Goal: Find specific page/section: Find specific page/section

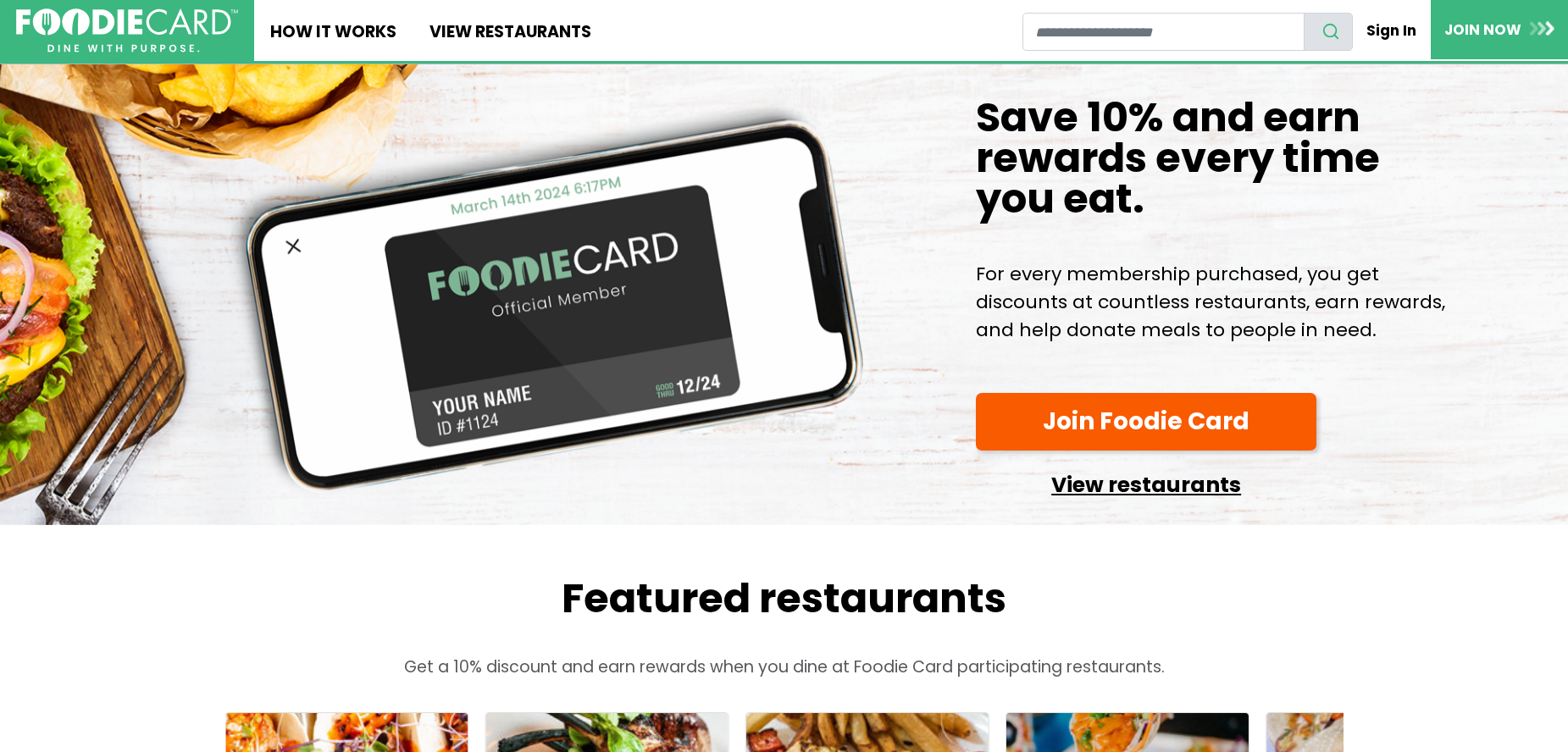
click at [1159, 487] on link "View restaurants" at bounding box center [1145, 481] width 341 height 44
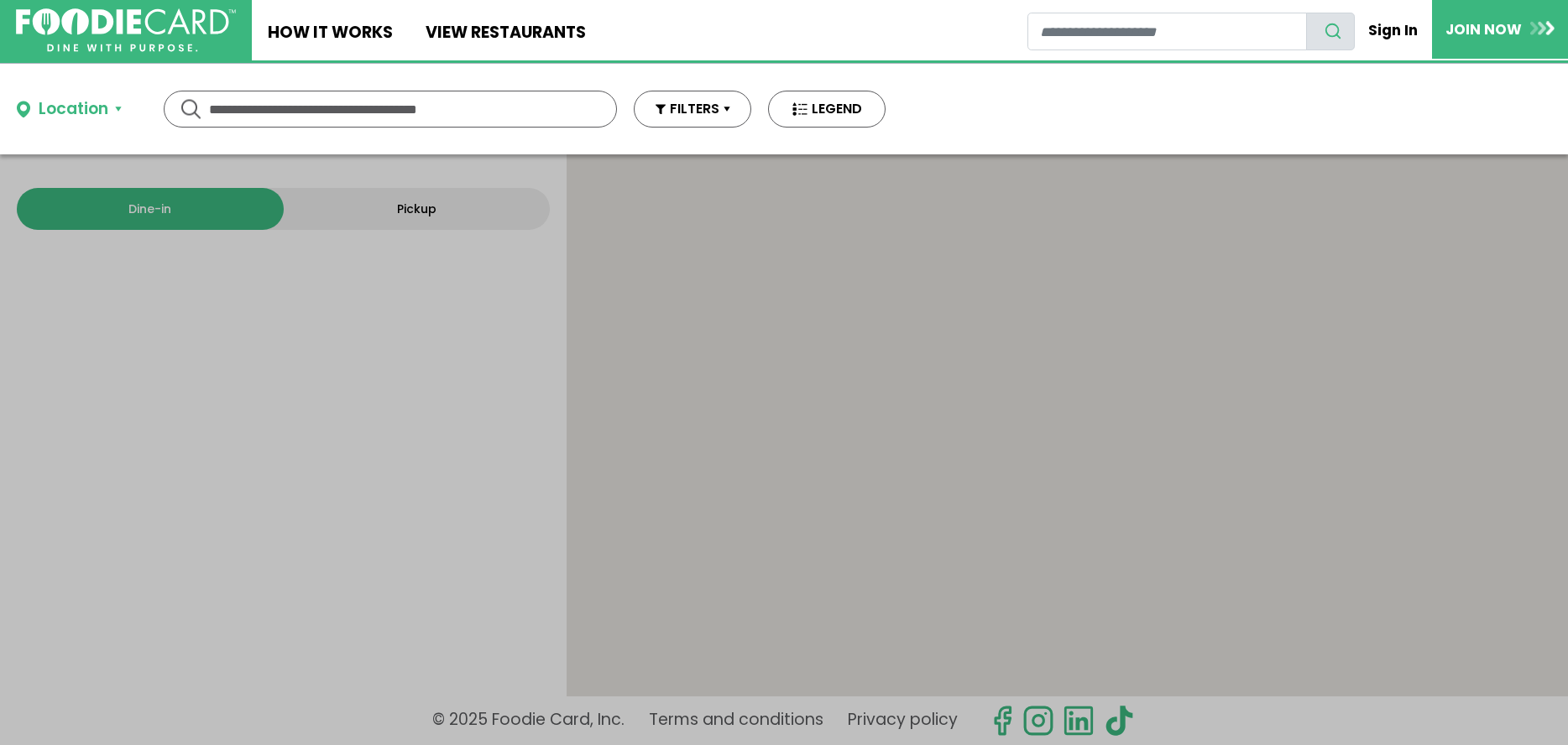
click at [464, 98] on input "text" at bounding box center [390, 109] width 363 height 36
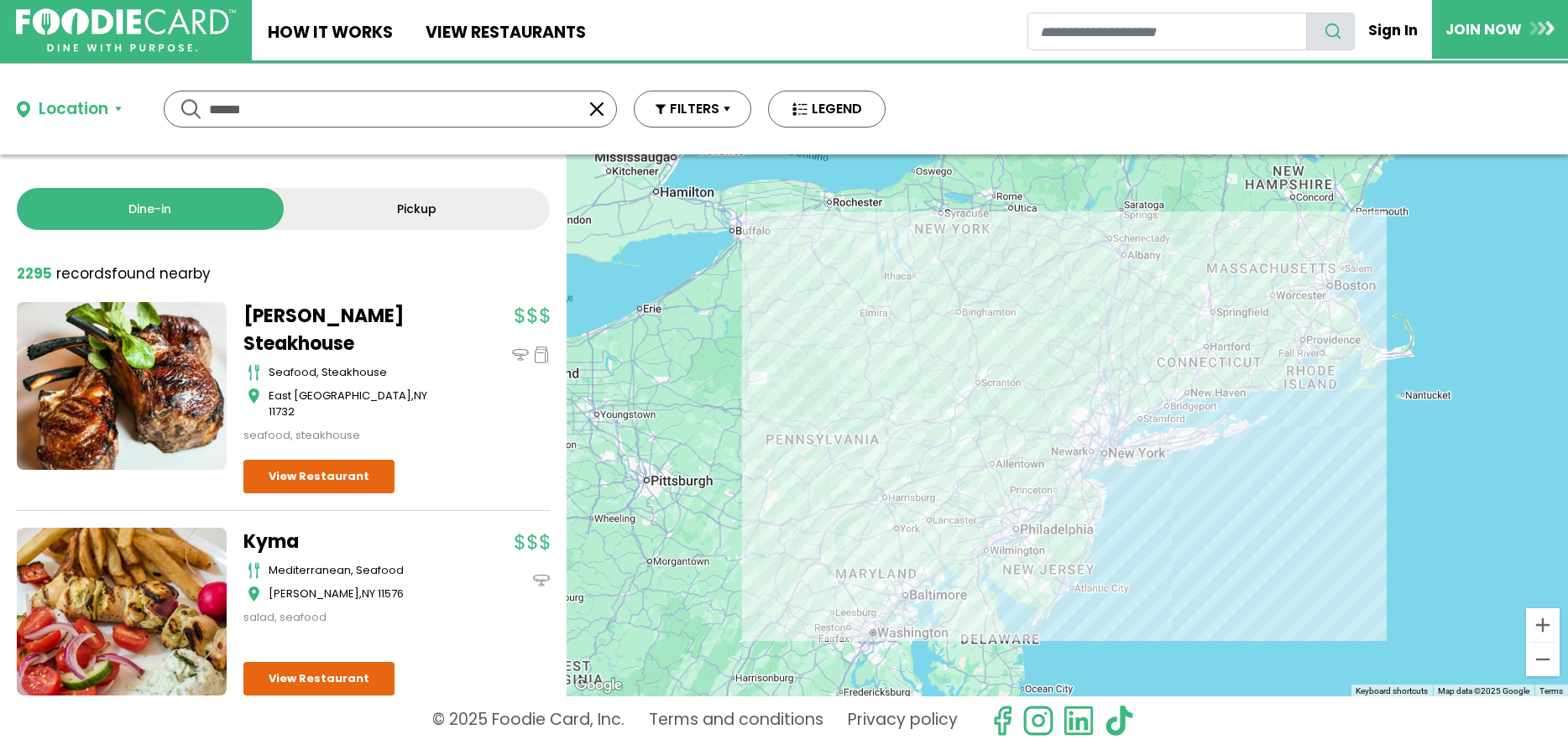
type input "******"
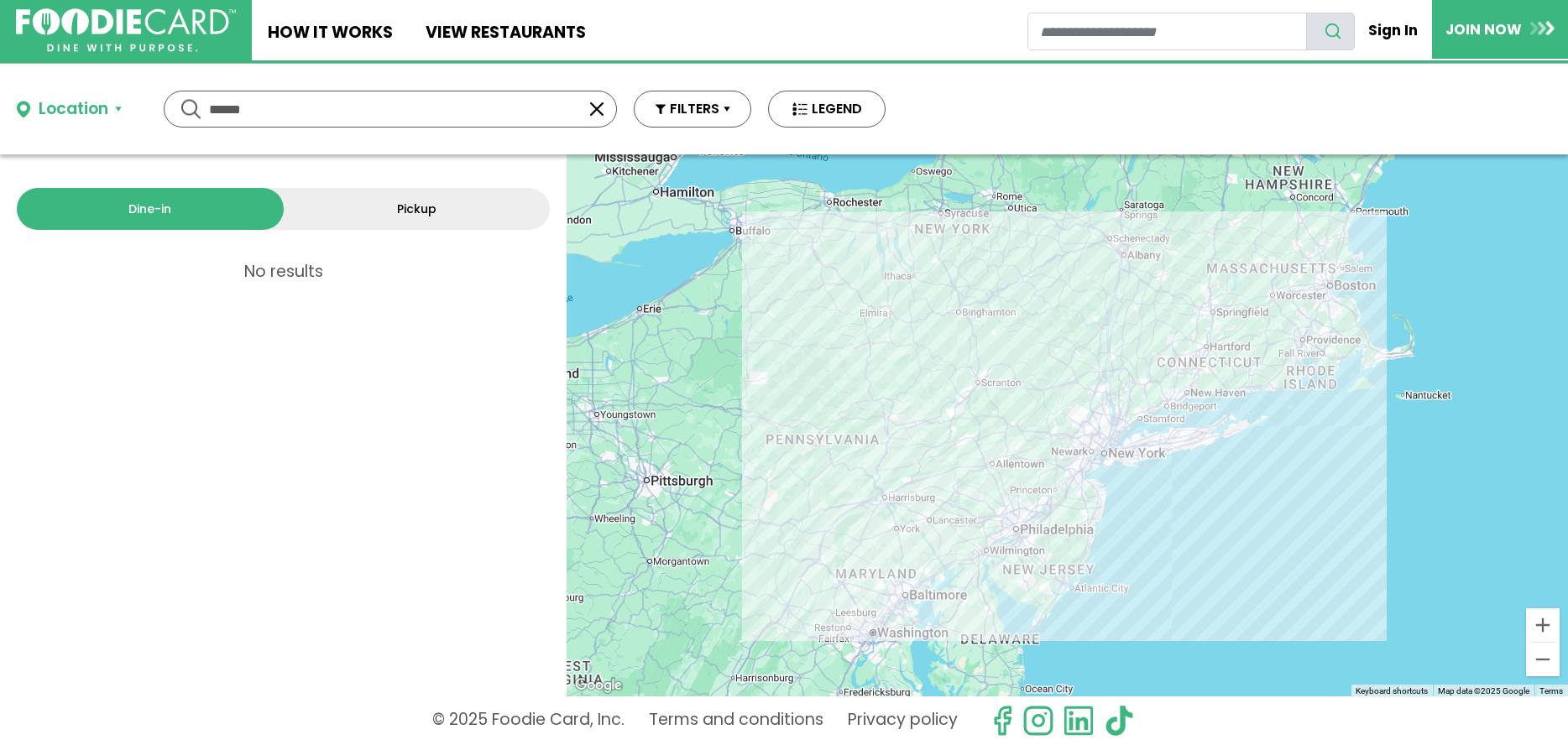
click at [447, 114] on input "******" at bounding box center [390, 109] width 363 height 36
